Goal: Task Accomplishment & Management: Use online tool/utility

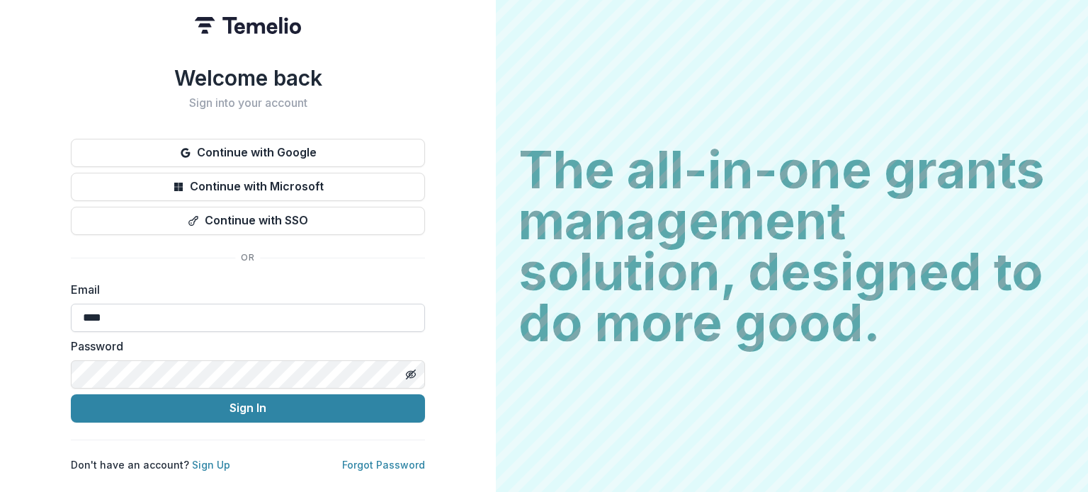
type input "**********"
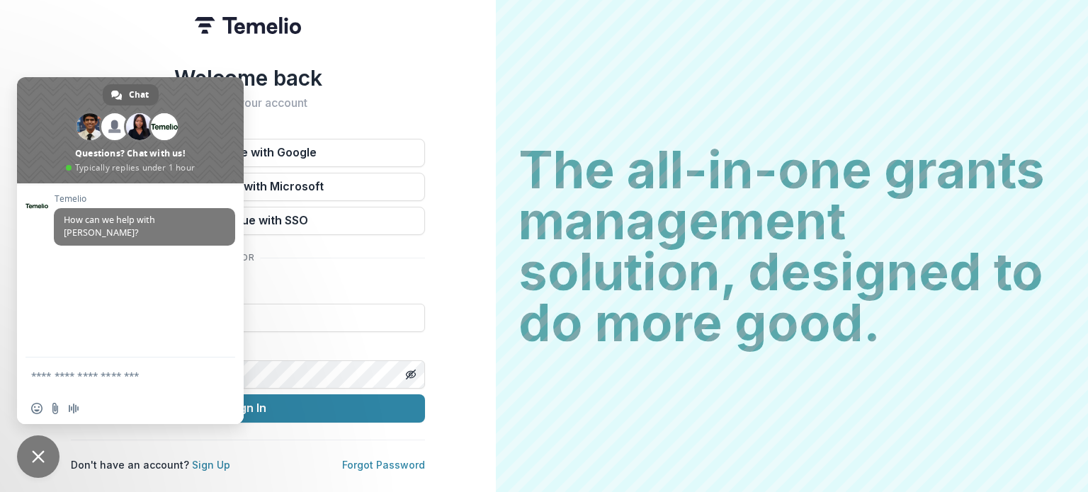
click at [71, 394] on button "Sign In" at bounding box center [248, 408] width 354 height 28
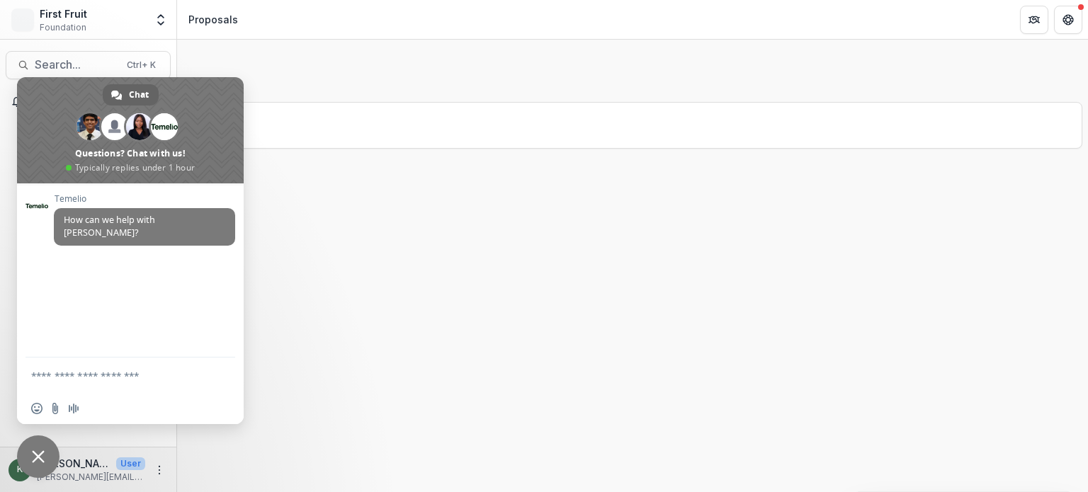
click at [304, 313] on div "Stages" at bounding box center [632, 294] width 911 height 396
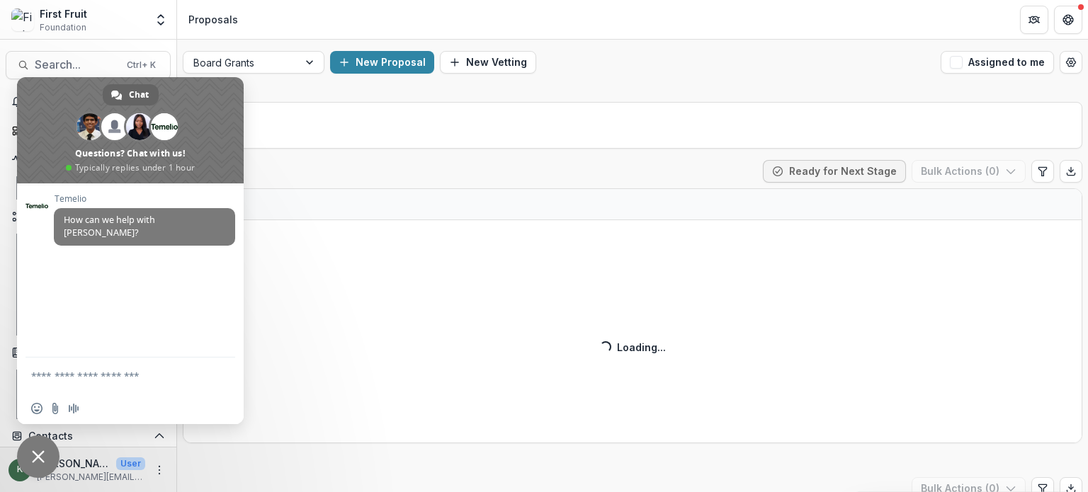
click at [124, 9] on div "First Fruit Foundation" at bounding box center [78, 20] width 134 height 28
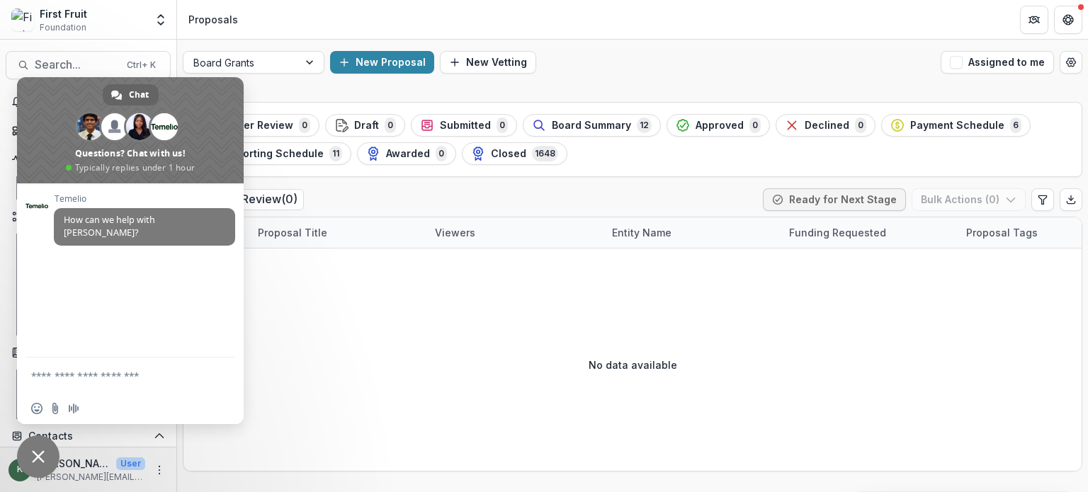
click at [38, 458] on span "Close chat" at bounding box center [38, 456] width 13 height 13
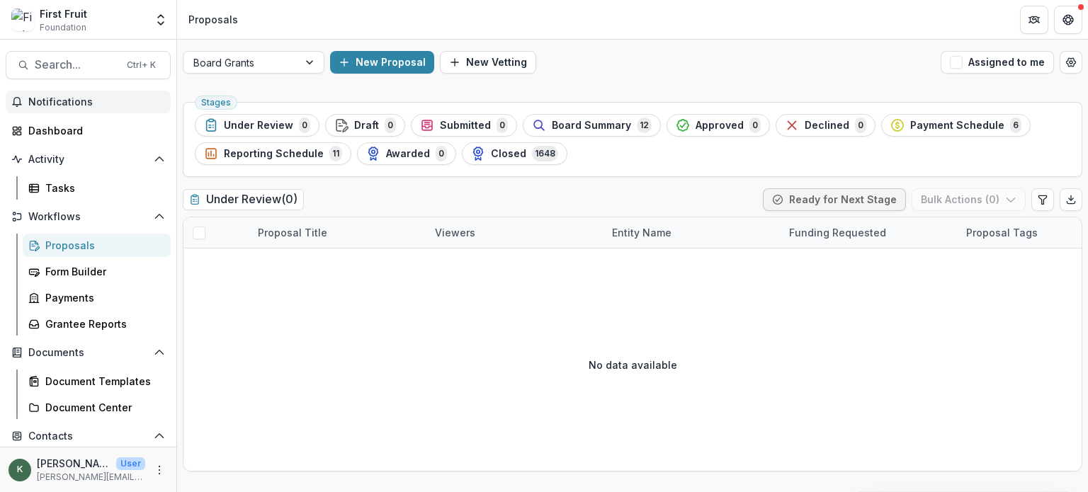
click at [91, 101] on span "Notifications" at bounding box center [96, 102] width 137 height 12
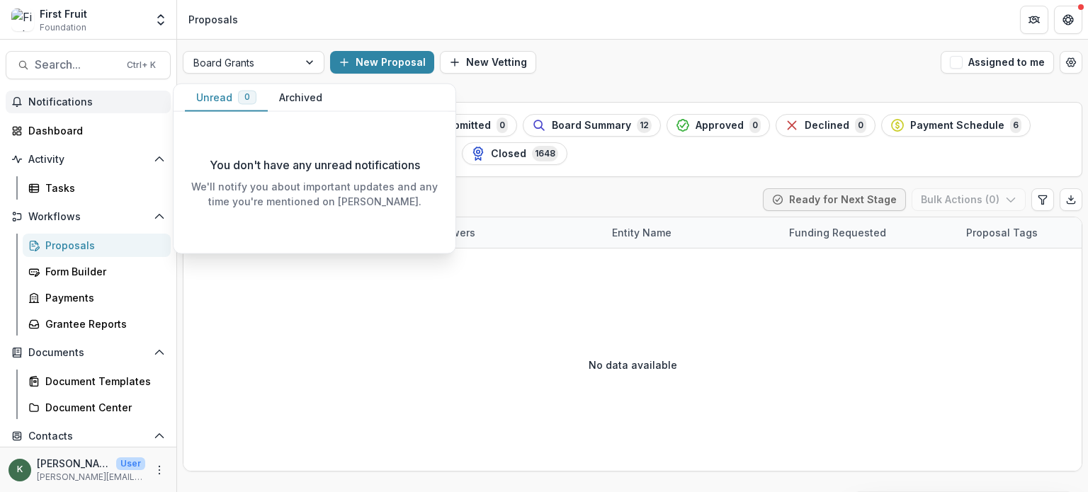
click at [83, 103] on span "Notifications" at bounding box center [96, 102] width 137 height 12
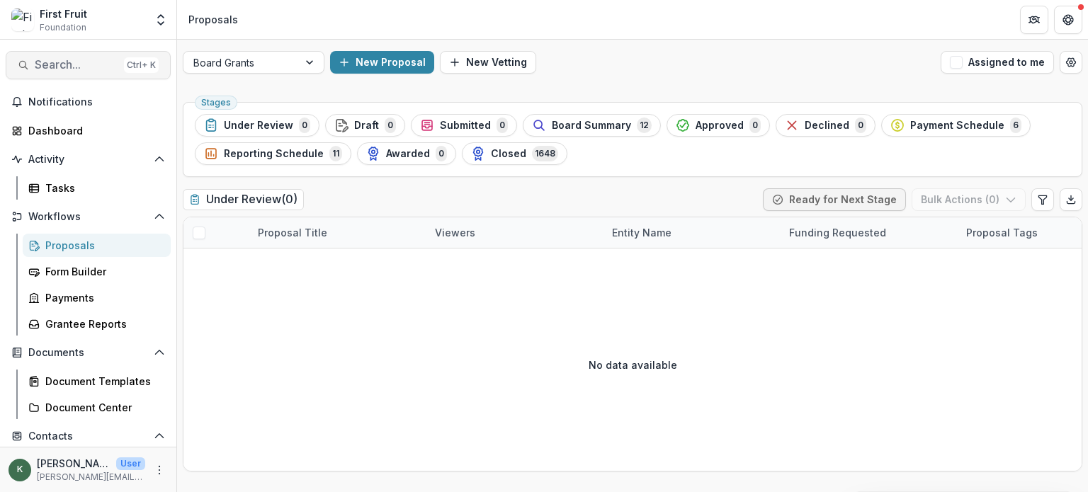
click at [88, 67] on span "Search..." at bounding box center [77, 64] width 84 height 13
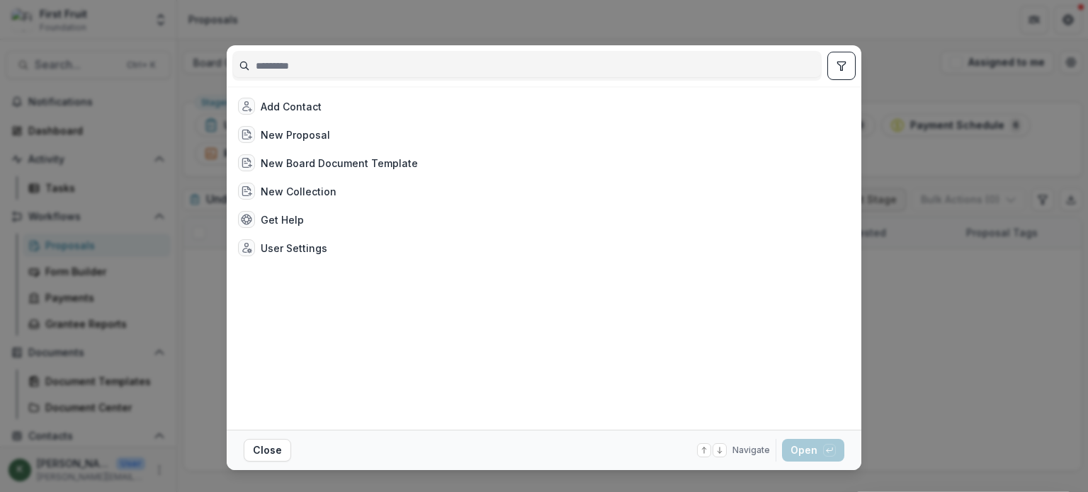
click at [705, 8] on div "Add Contact New Proposal New Board Document Template New Collection Get Help Us…" at bounding box center [544, 246] width 1088 height 492
